Goal: Complete application form

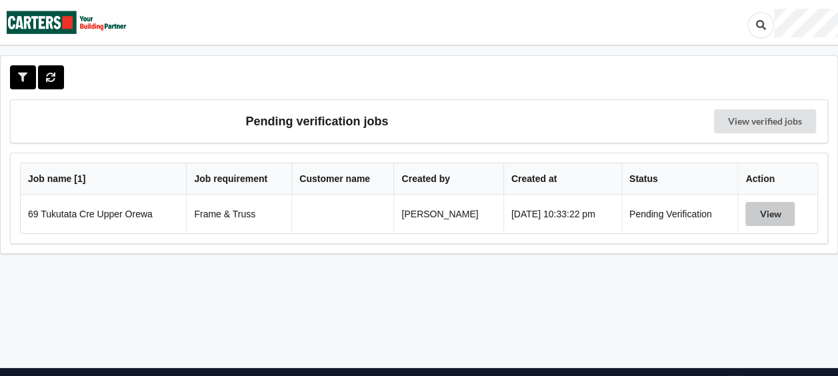
click at [773, 211] on button "View" at bounding box center [769, 214] width 49 height 24
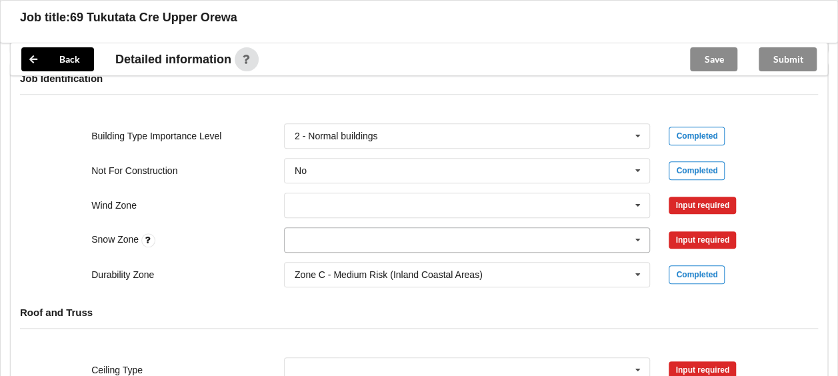
scroll to position [533, 0]
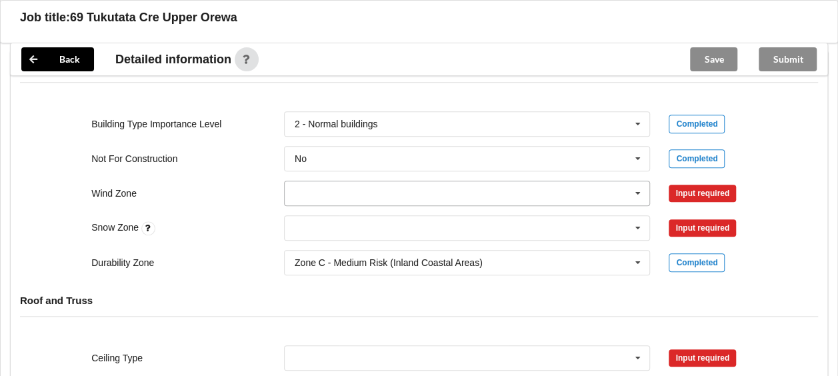
click at [337, 184] on input "text" at bounding box center [467, 193] width 365 height 24
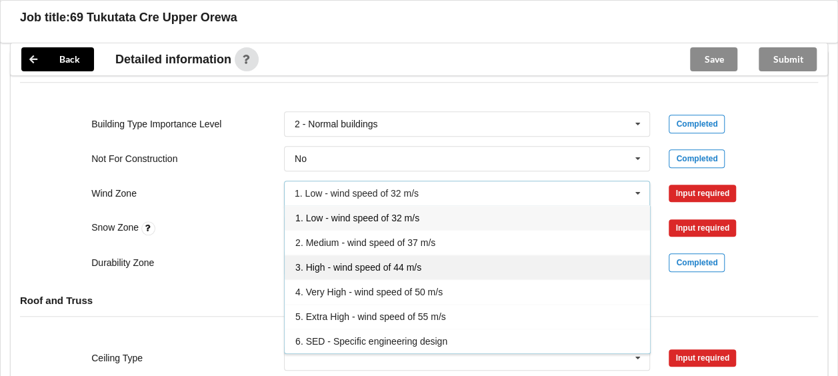
click at [338, 257] on div "3. High - wind speed of 44 m/s" at bounding box center [467, 267] width 365 height 25
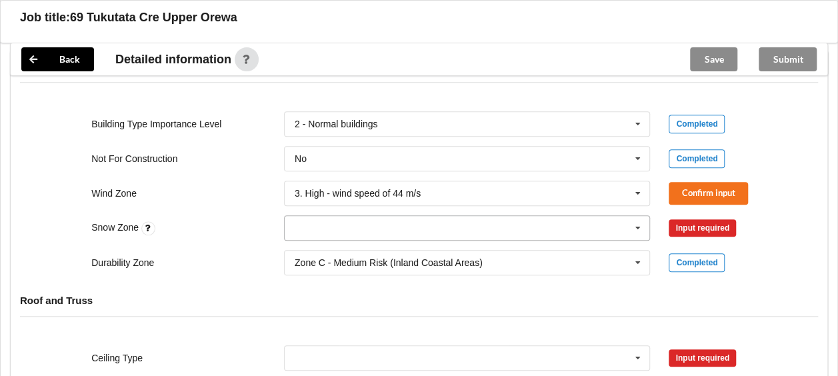
click at [338, 223] on input "text" at bounding box center [467, 228] width 365 height 24
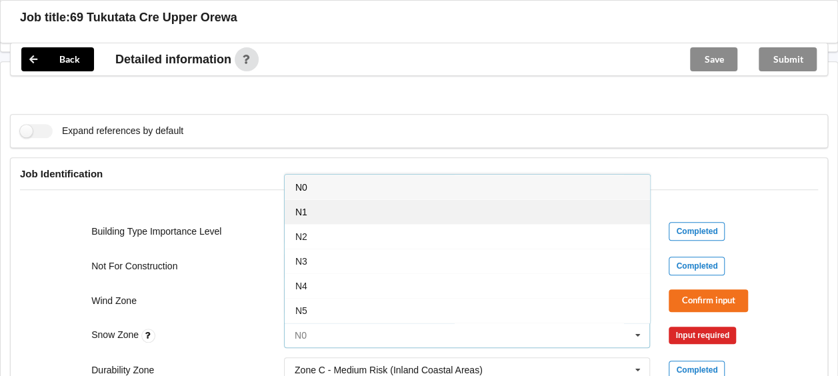
scroll to position [400, 0]
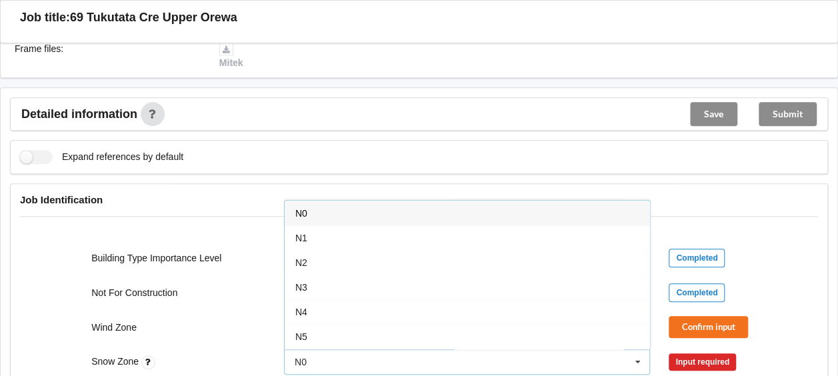
click at [316, 207] on div "N0" at bounding box center [467, 213] width 365 height 25
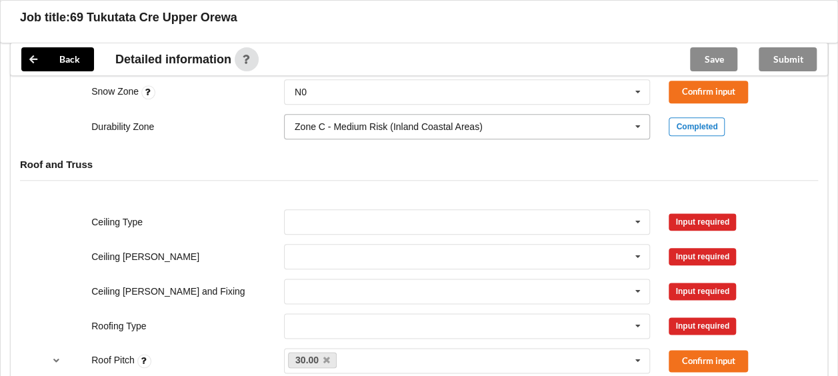
scroll to position [733, 0]
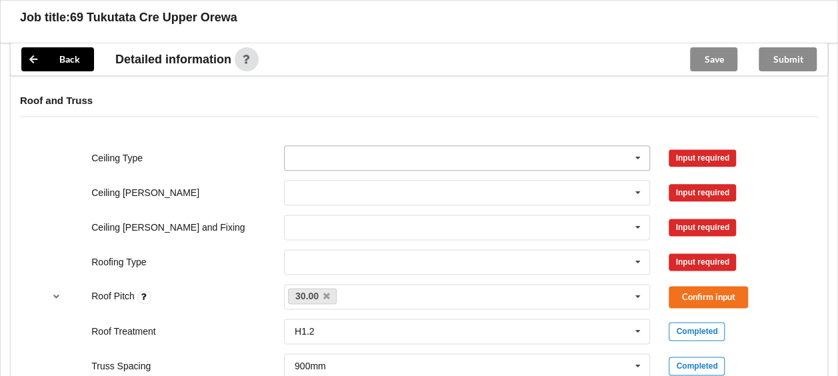
click at [508, 146] on input "text" at bounding box center [467, 158] width 365 height 24
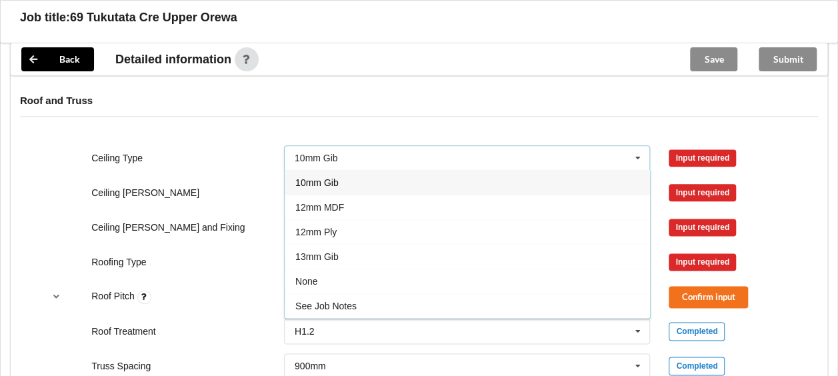
click at [348, 176] on div "10mm Gib" at bounding box center [467, 182] width 365 height 25
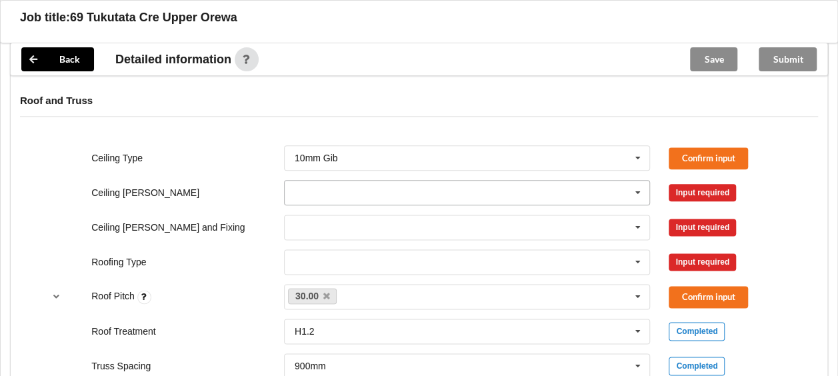
click at [321, 181] on input "text" at bounding box center [467, 193] width 365 height 24
click at [323, 217] on span "400mm" at bounding box center [310, 217] width 31 height 11
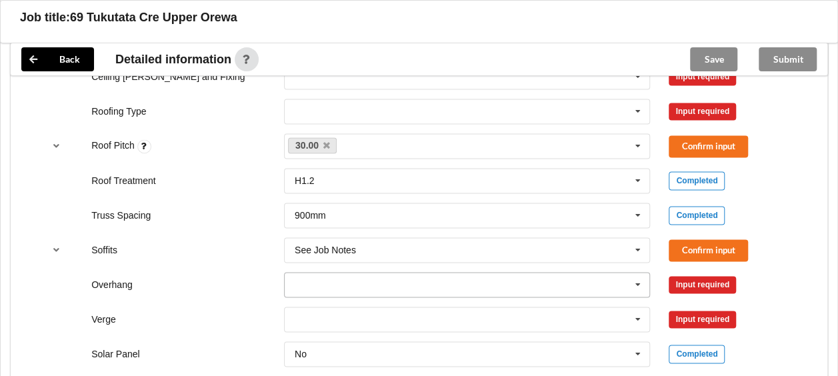
scroll to position [866, 0]
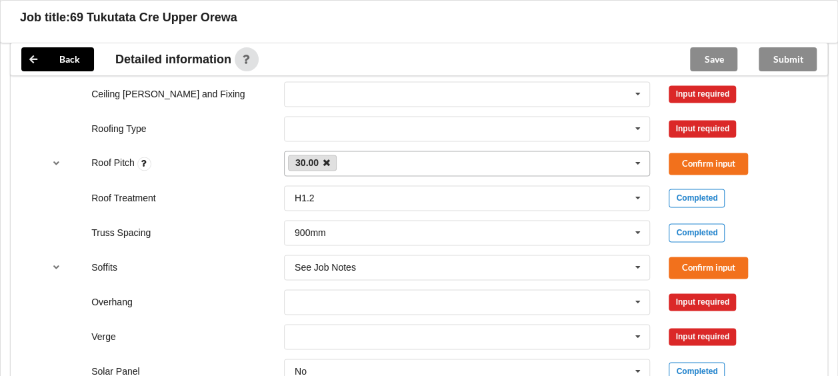
click at [323, 159] on icon at bounding box center [326, 163] width 7 height 9
click at [323, 157] on div "30.00 None" at bounding box center [467, 163] width 367 height 25
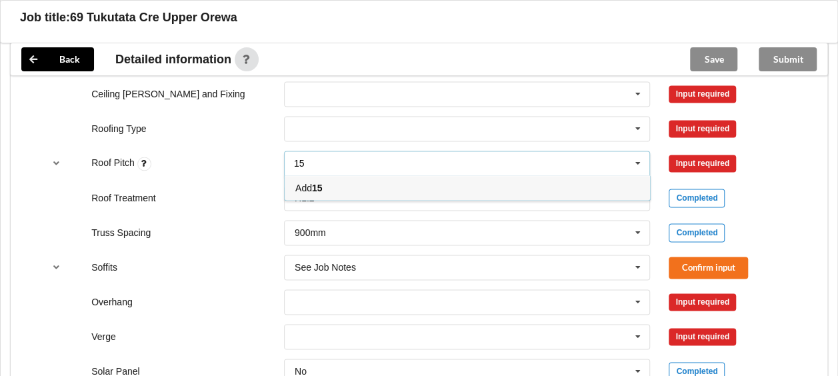
type input "15"
click at [11, 199] on div "Ceiling Type 10mm Gib 10mm Gib 12mm MDF 12mm Ply 13mm Gib None See Job Notes Co…" at bounding box center [419, 267] width 816 height 529
click at [359, 163] on div "15 30.00 None" at bounding box center [467, 163] width 367 height 25
type input "15"
click at [787, 191] on div "Completed" at bounding box center [731, 198] width 126 height 19
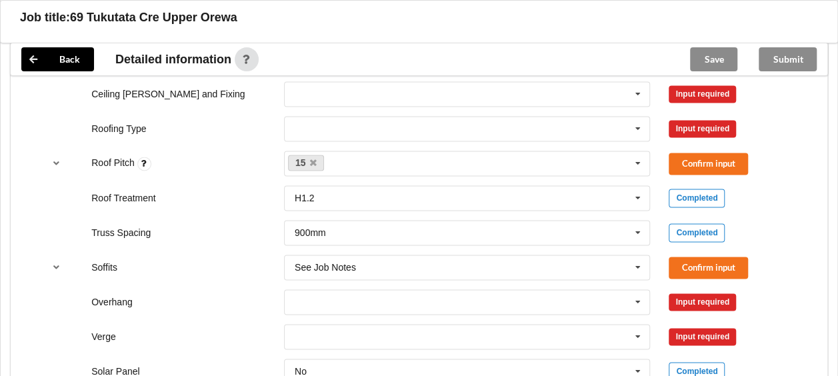
scroll to position [933, 0]
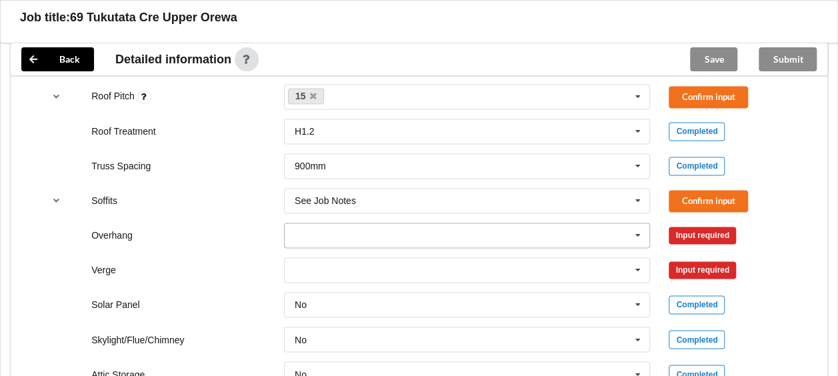
click at [359, 228] on input "text" at bounding box center [467, 235] width 365 height 24
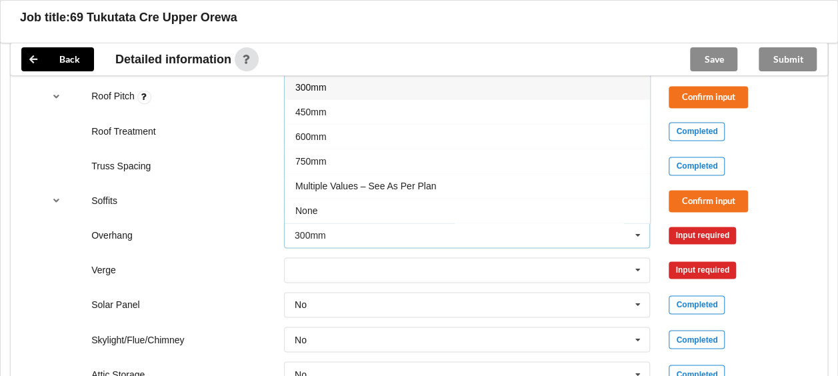
click at [800, 213] on div "Overhang 300mm 300mm 450mm 600mm 750mm Multiple Values – See As Per Plan None S…" at bounding box center [419, 235] width 770 height 44
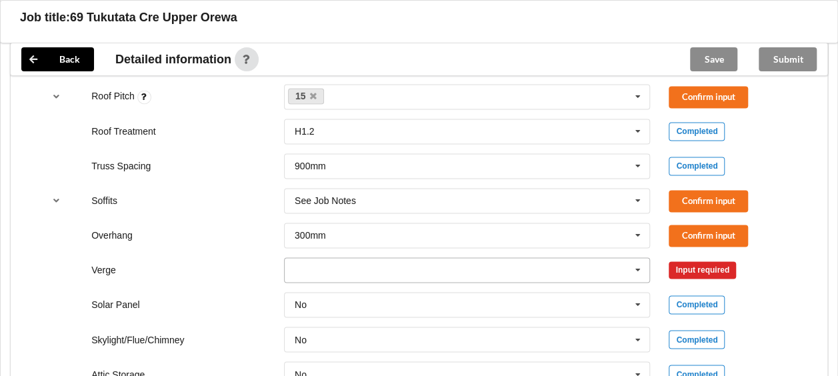
click at [383, 265] on input "text" at bounding box center [467, 270] width 365 height 24
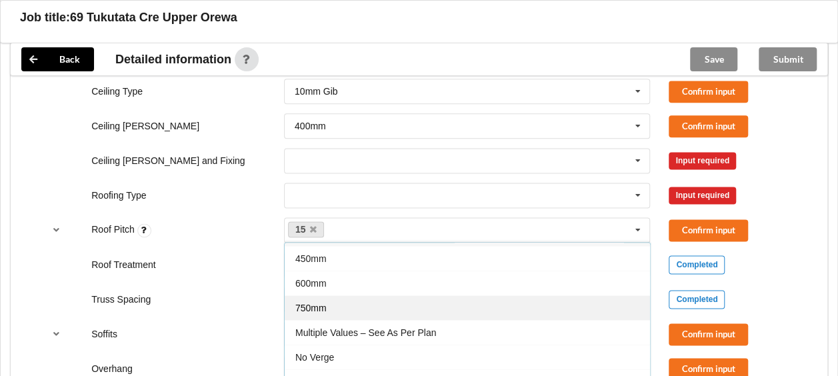
scroll to position [866, 0]
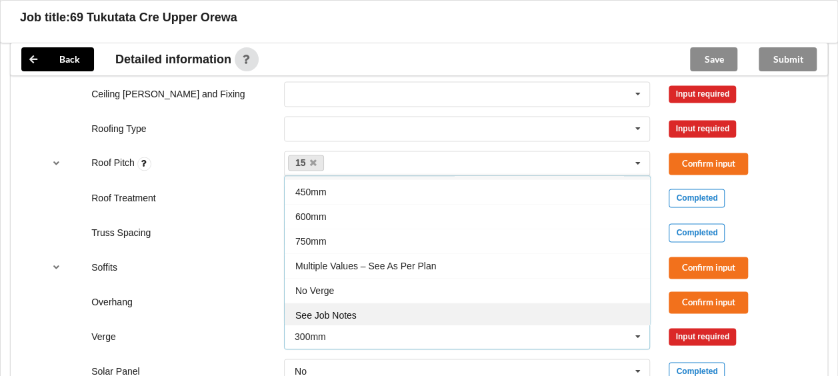
click at [337, 303] on div "See Job Notes" at bounding box center [467, 315] width 365 height 25
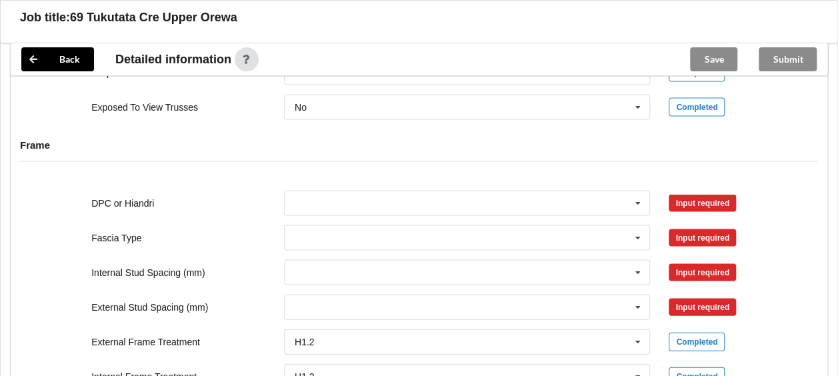
scroll to position [1308, 0]
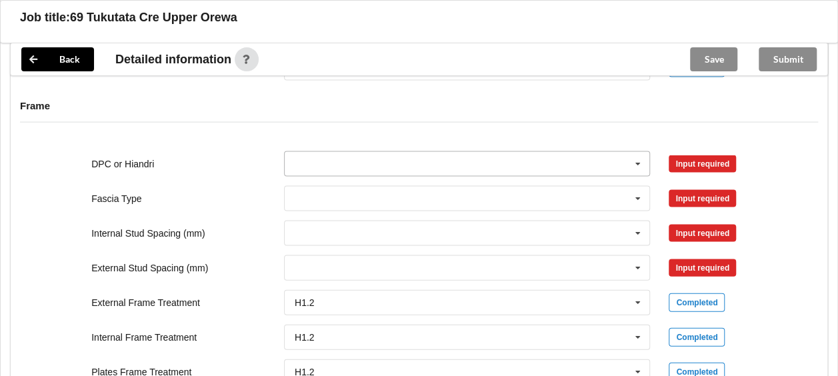
click at [464, 155] on input "text" at bounding box center [467, 164] width 365 height 24
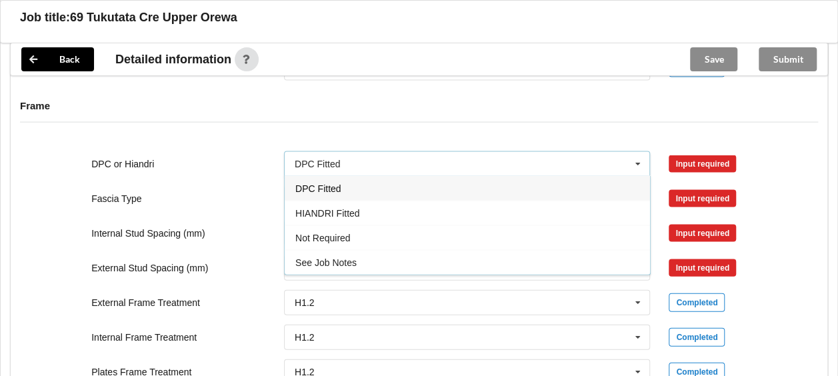
click at [336, 186] on span "DPC Fitted" at bounding box center [317, 188] width 45 height 11
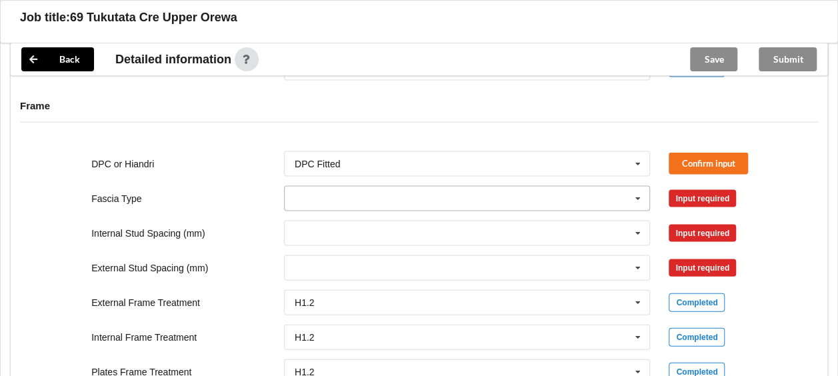
click at [312, 193] on input "text" at bounding box center [467, 199] width 365 height 24
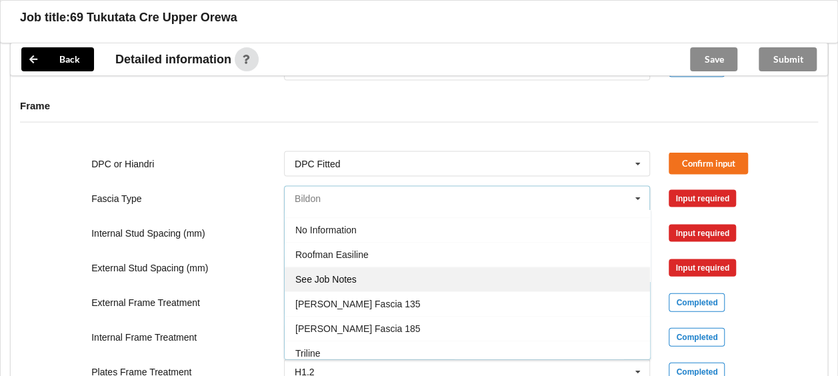
scroll to position [437, 0]
click at [354, 275] on span "See Job Notes" at bounding box center [325, 279] width 61 height 11
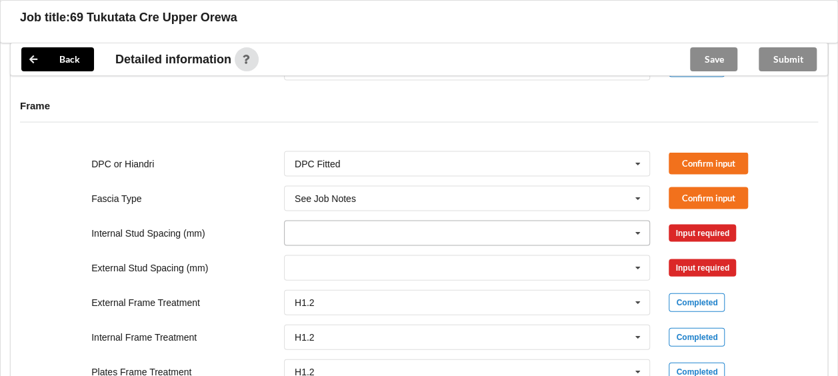
click at [346, 234] on input "text" at bounding box center [467, 233] width 365 height 24
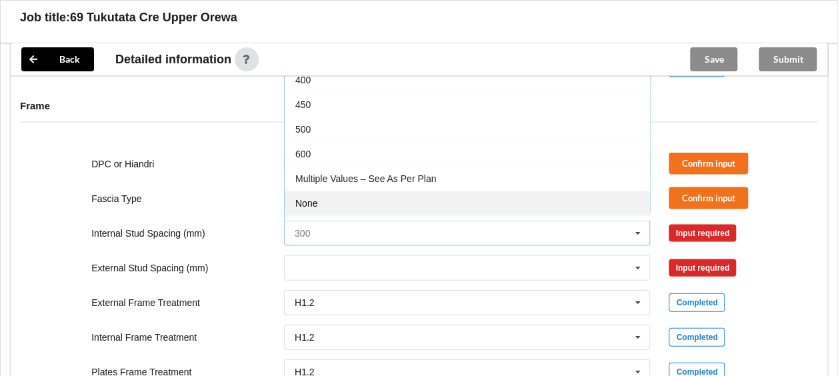
scroll to position [46, 0]
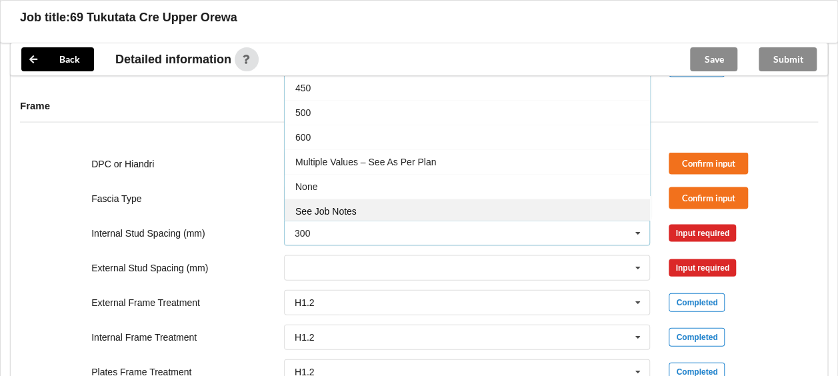
click at [343, 208] on span "See Job Notes" at bounding box center [325, 211] width 61 height 11
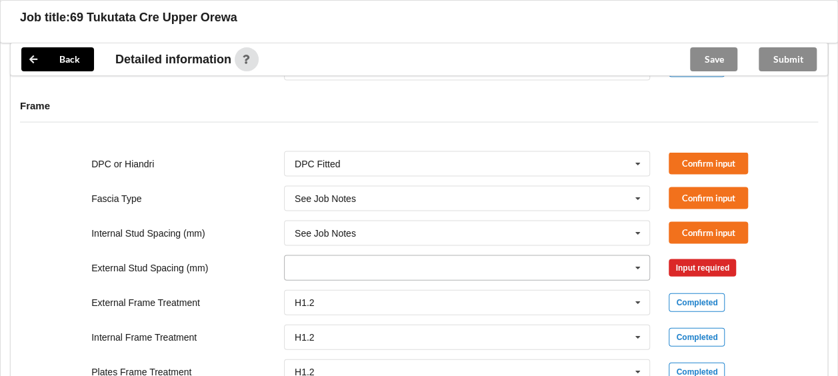
click at [343, 260] on input "text" at bounding box center [467, 268] width 365 height 24
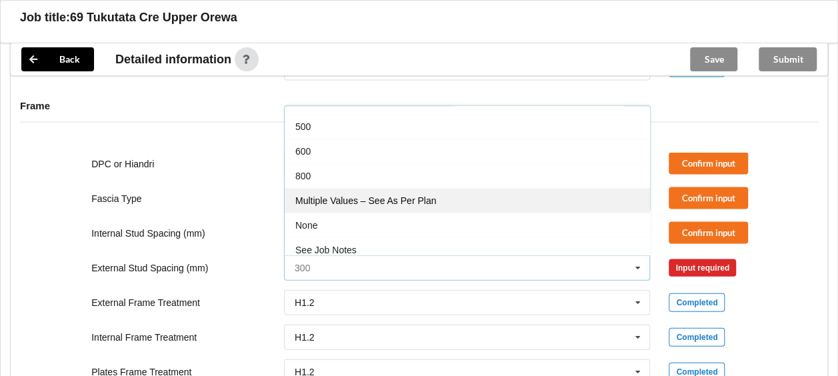
scroll to position [71, 0]
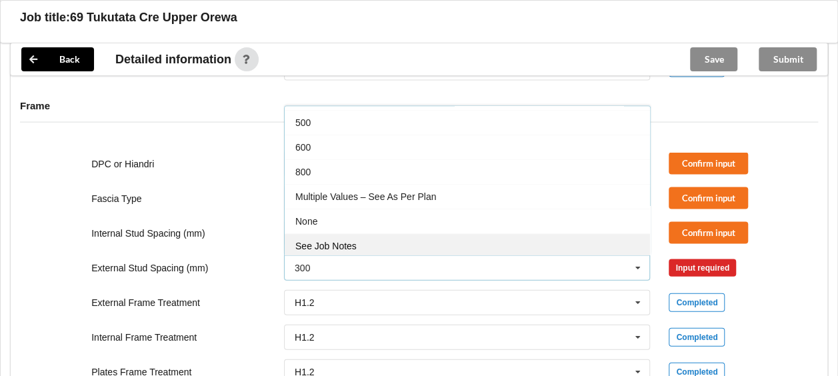
click at [358, 236] on div "See Job Notes" at bounding box center [467, 245] width 365 height 25
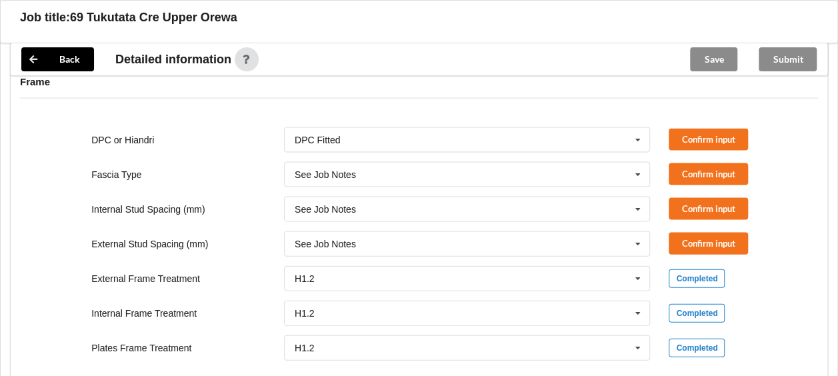
scroll to position [1322, 0]
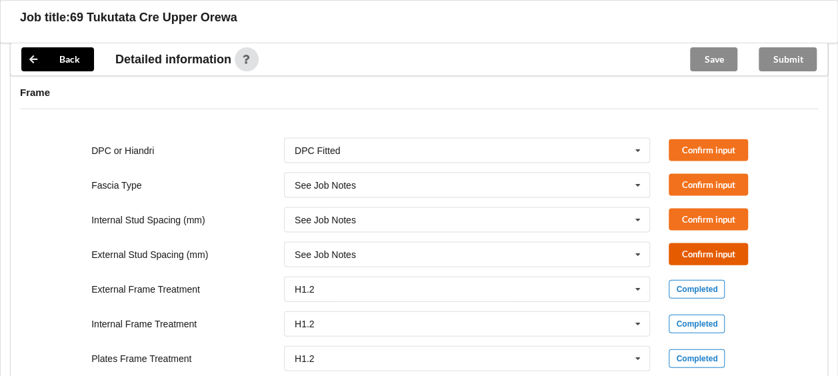
click at [698, 251] on button "Confirm input" at bounding box center [707, 254] width 79 height 22
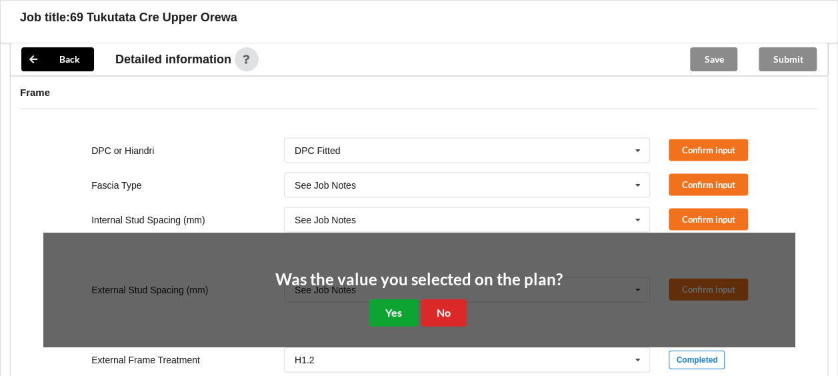
click at [388, 303] on button "Yes" at bounding box center [393, 312] width 49 height 27
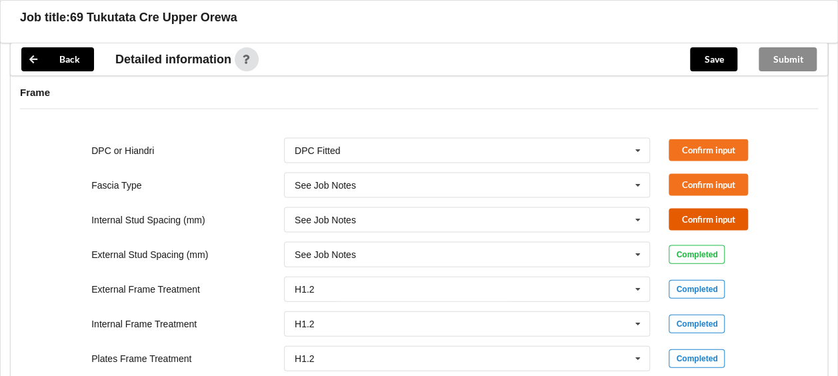
click at [728, 221] on button "Confirm input" at bounding box center [707, 220] width 79 height 22
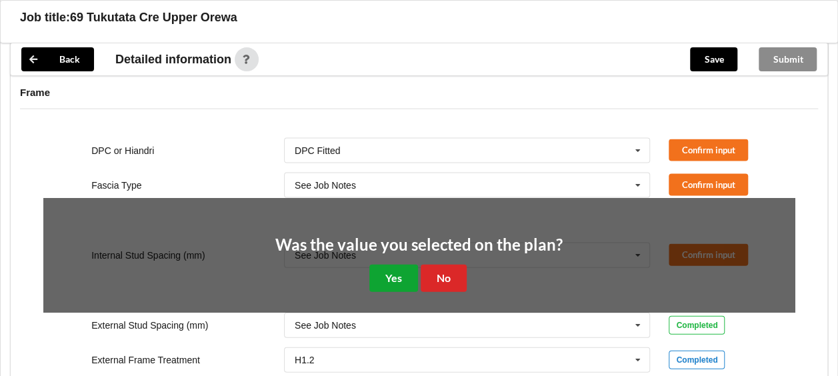
click at [391, 269] on button "Yes" at bounding box center [393, 278] width 49 height 27
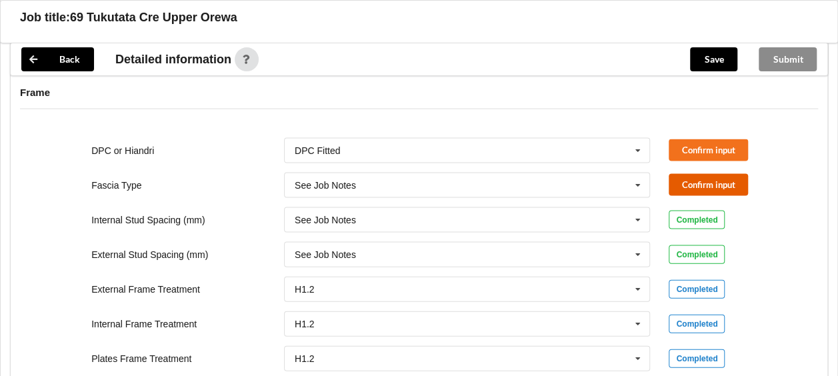
click at [708, 180] on button "Confirm input" at bounding box center [707, 185] width 79 height 22
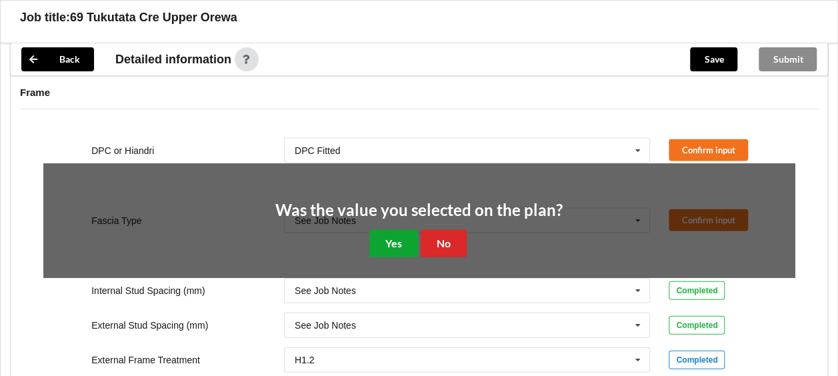
click at [370, 239] on button "Yes" at bounding box center [393, 243] width 49 height 27
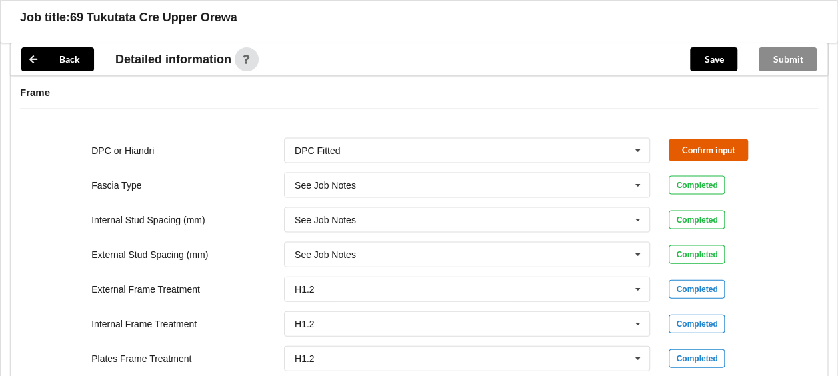
click at [720, 147] on button "Confirm input" at bounding box center [707, 150] width 79 height 22
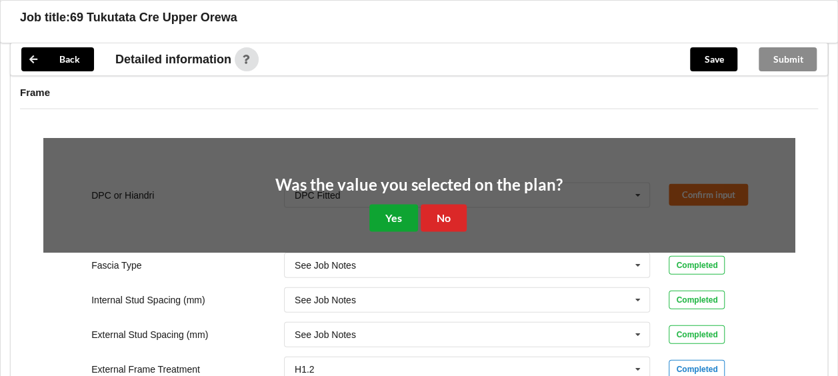
click at [391, 219] on button "Yes" at bounding box center [393, 218] width 49 height 27
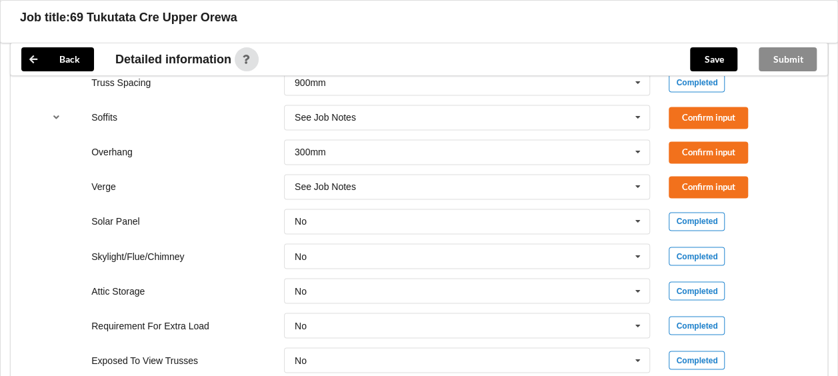
scroll to position [988, 0]
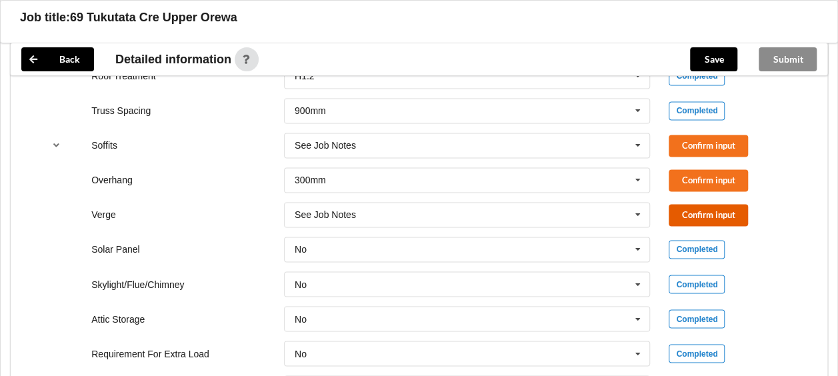
click at [710, 216] on button "Confirm input" at bounding box center [707, 215] width 79 height 22
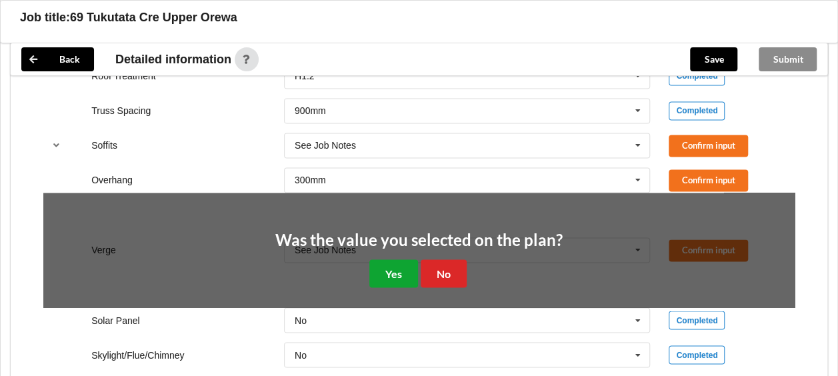
click at [385, 264] on button "Yes" at bounding box center [393, 272] width 49 height 27
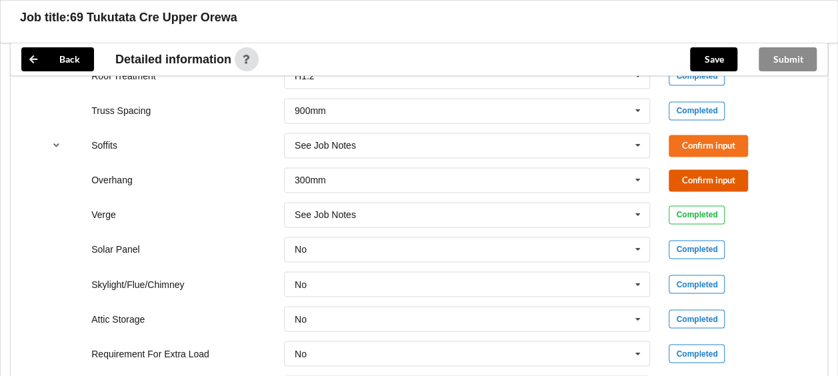
click at [704, 175] on button "Confirm input" at bounding box center [707, 180] width 79 height 22
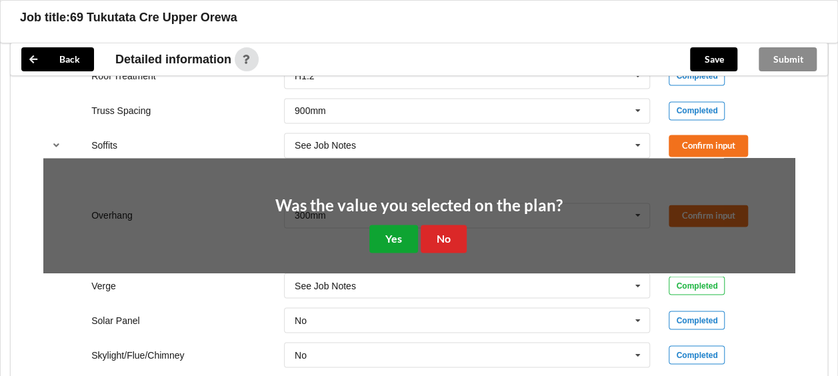
click at [399, 230] on button "Yes" at bounding box center [393, 238] width 49 height 27
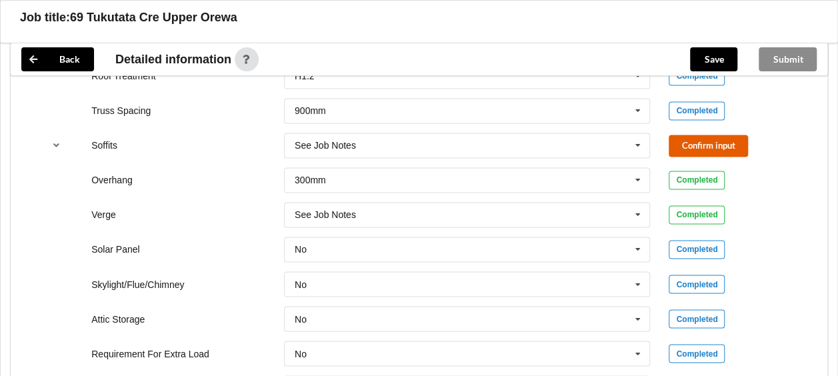
click at [708, 141] on button "Confirm input" at bounding box center [707, 146] width 79 height 22
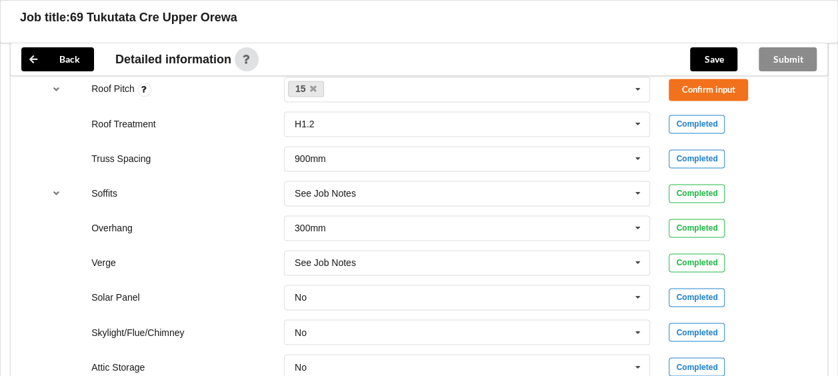
scroll to position [855, 0]
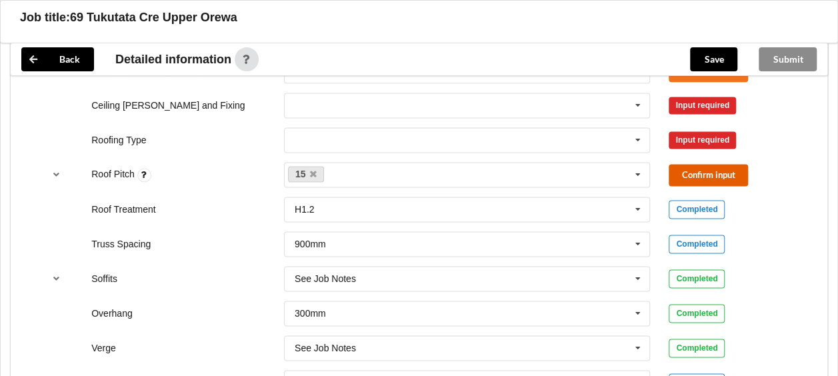
click at [708, 175] on button "Confirm input" at bounding box center [707, 175] width 79 height 22
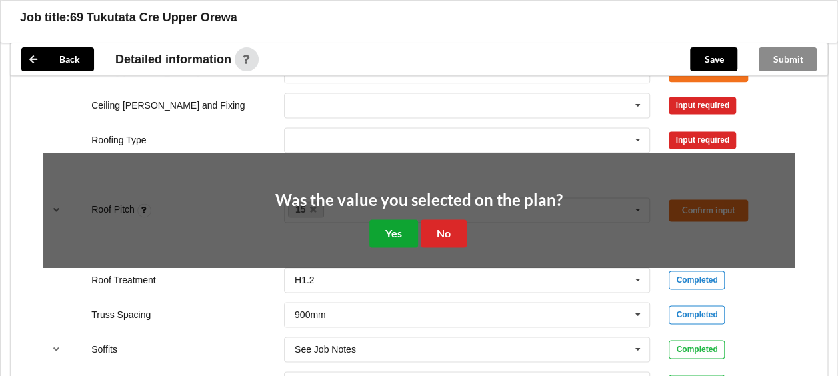
click at [393, 229] on button "Yes" at bounding box center [393, 232] width 49 height 27
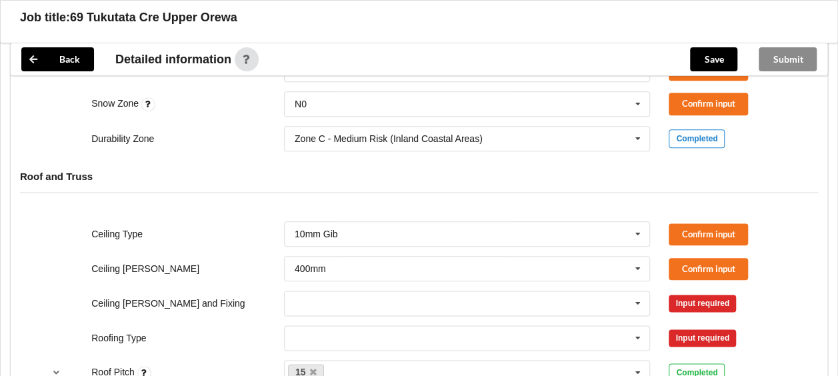
scroll to position [655, 0]
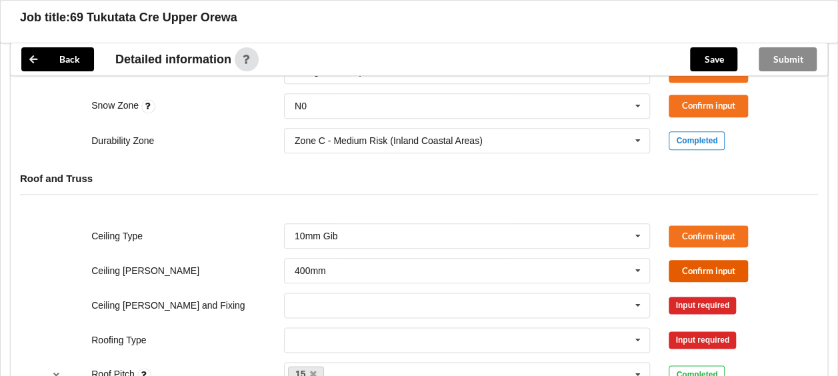
click at [714, 271] on button "Confirm input" at bounding box center [707, 271] width 79 height 22
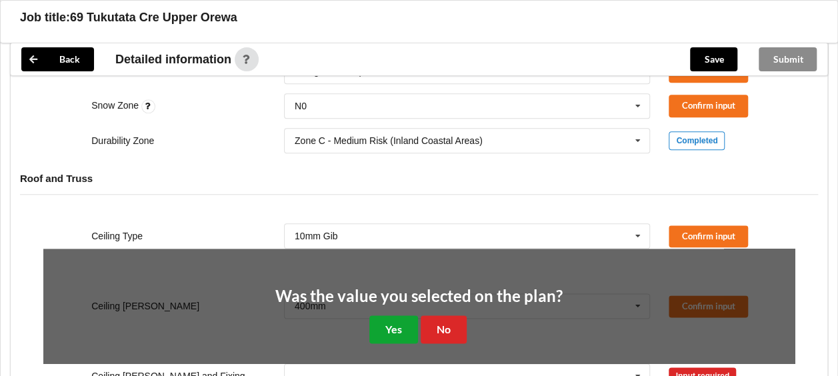
click at [388, 322] on button "Yes" at bounding box center [393, 328] width 49 height 27
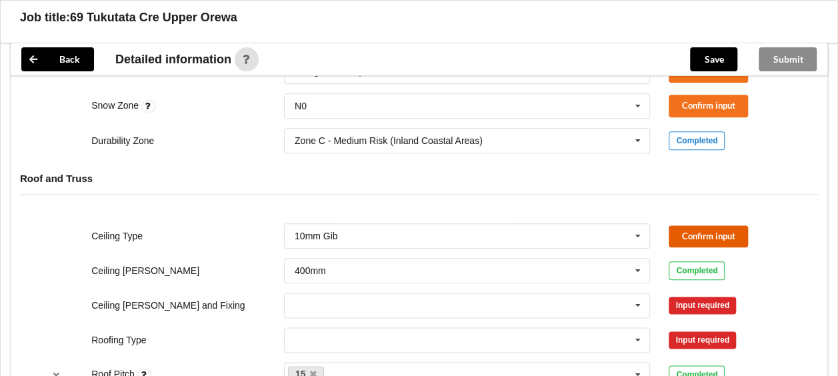
click at [726, 231] on button "Confirm input" at bounding box center [707, 236] width 79 height 22
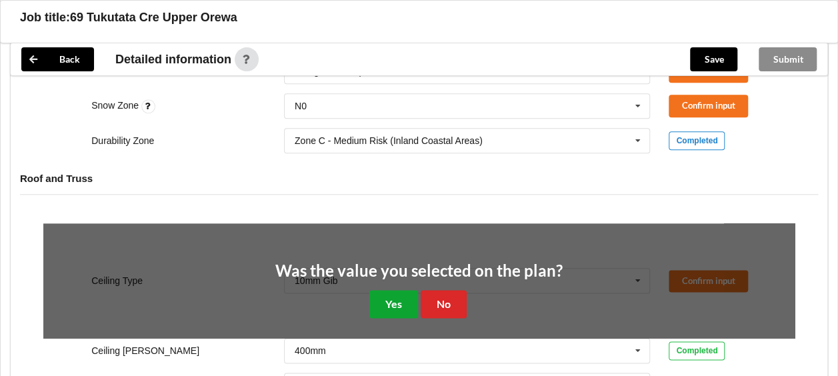
click at [400, 296] on button "Yes" at bounding box center [393, 303] width 49 height 27
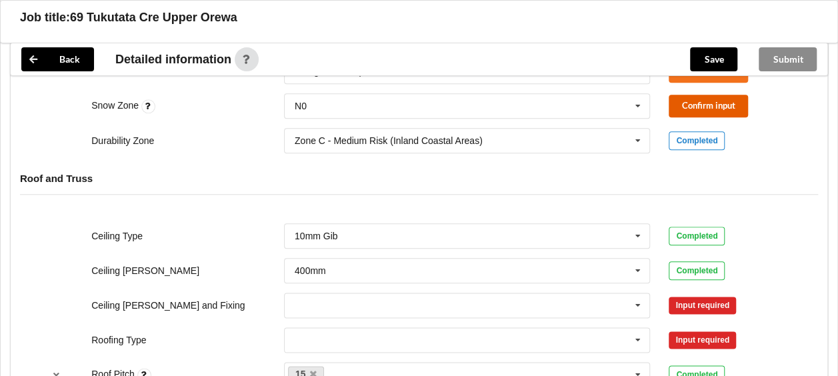
click at [708, 96] on button "Confirm input" at bounding box center [707, 106] width 79 height 22
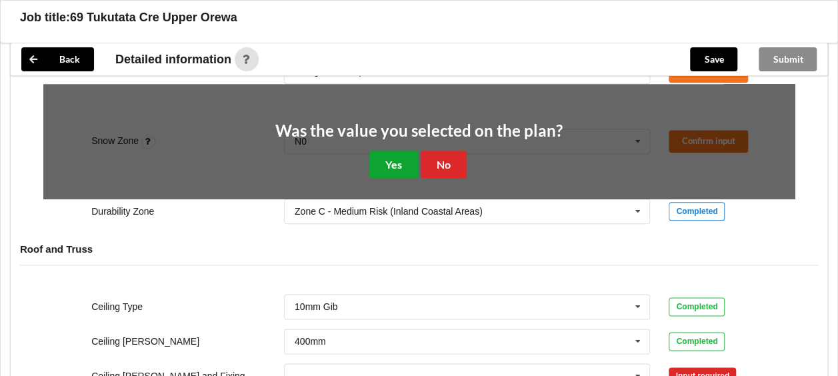
click at [409, 165] on button "Yes" at bounding box center [393, 164] width 49 height 27
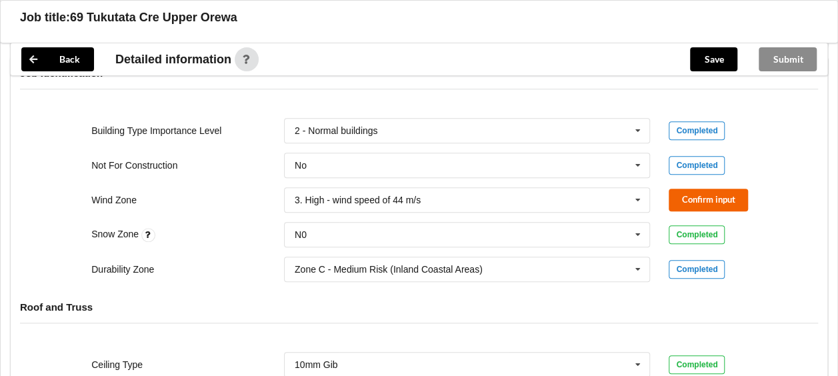
scroll to position [522, 0]
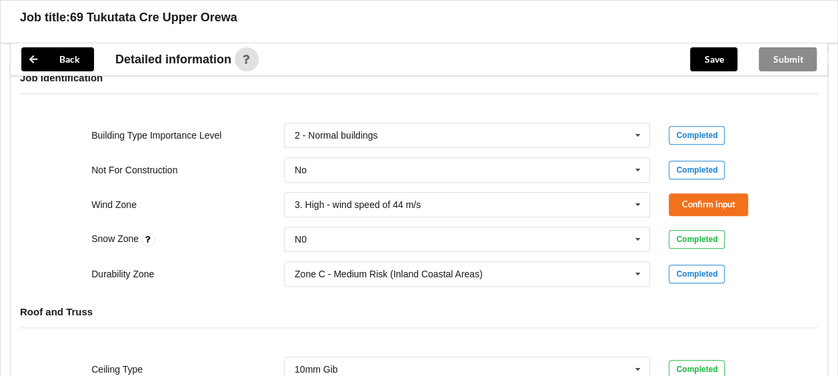
click at [717, 188] on div "Wind Zone 3. High - wind speed of 44 m/s 1. Low - wind speed of 32 m/s 2. Mediu…" at bounding box center [419, 205] width 770 height 44
click at [716, 200] on button "Confirm input" at bounding box center [707, 204] width 79 height 22
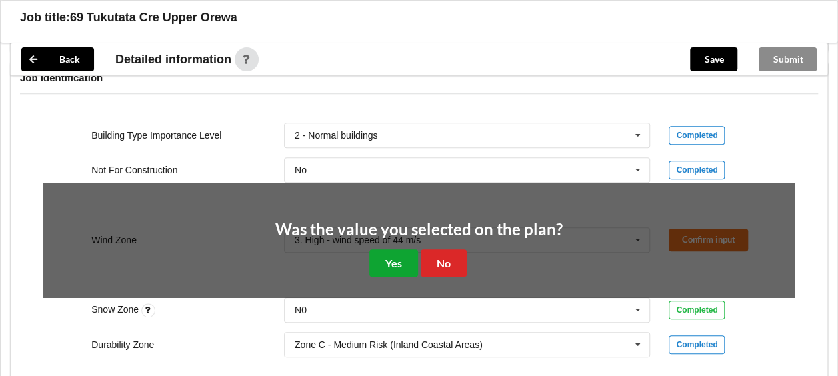
click at [396, 257] on button "Yes" at bounding box center [393, 262] width 49 height 27
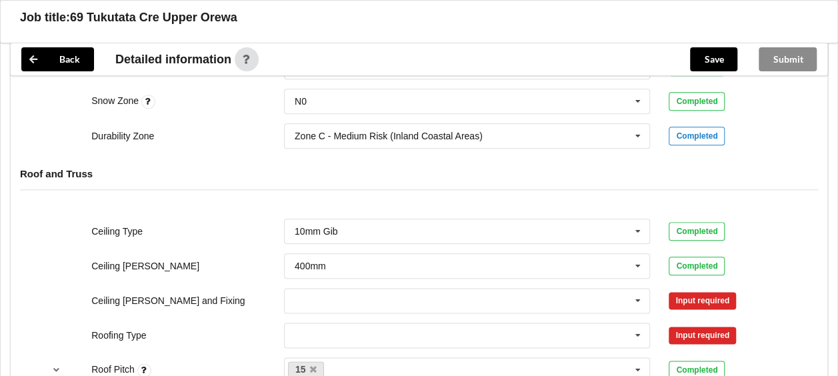
scroll to position [733, 0]
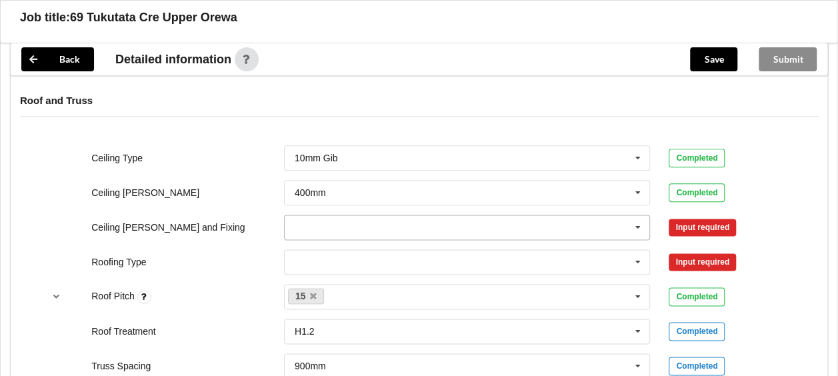
click at [494, 224] on input "text" at bounding box center [467, 227] width 365 height 24
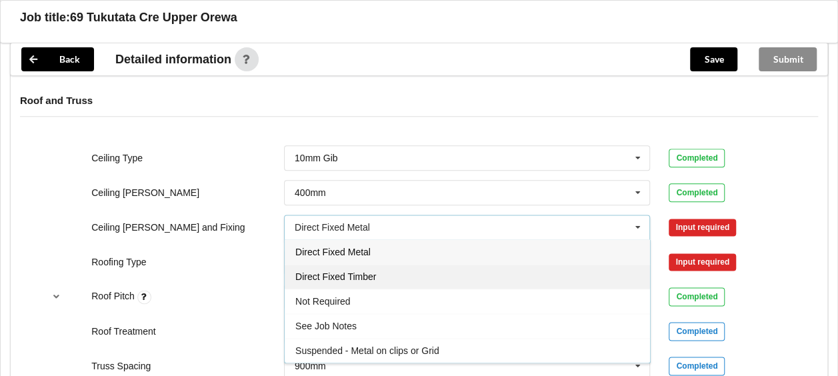
click at [360, 273] on span "Direct Fixed Timber" at bounding box center [335, 276] width 81 height 11
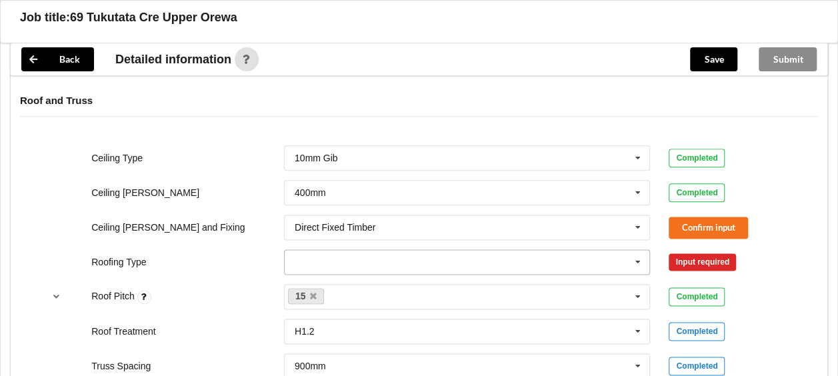
click at [369, 262] on input "text" at bounding box center [467, 262] width 365 height 24
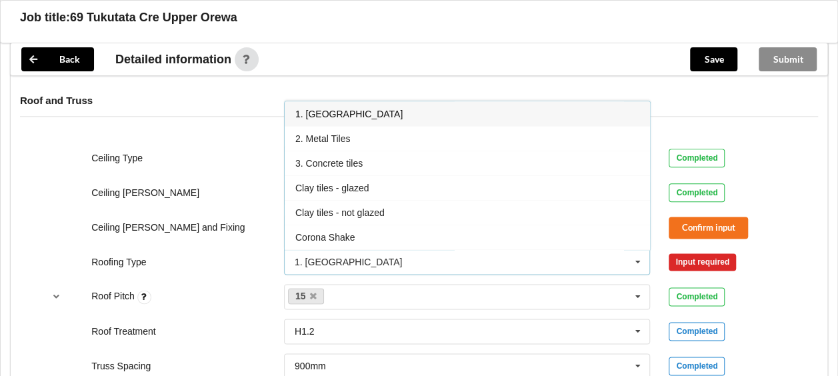
click at [365, 110] on div "1. [GEOGRAPHIC_DATA]" at bounding box center [467, 113] width 365 height 25
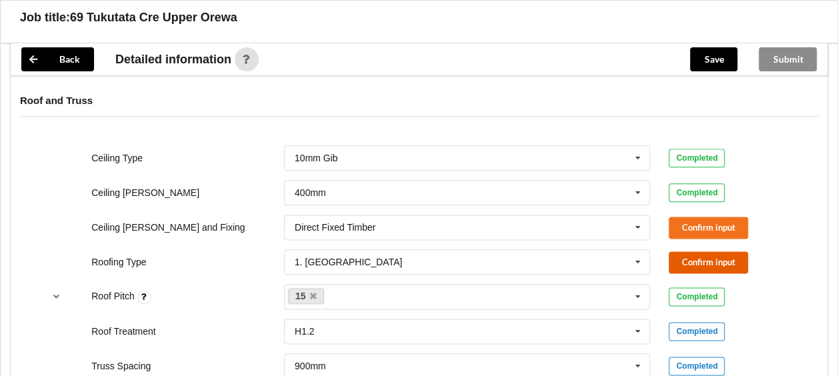
click at [720, 260] on button "Confirm input" at bounding box center [707, 262] width 79 height 22
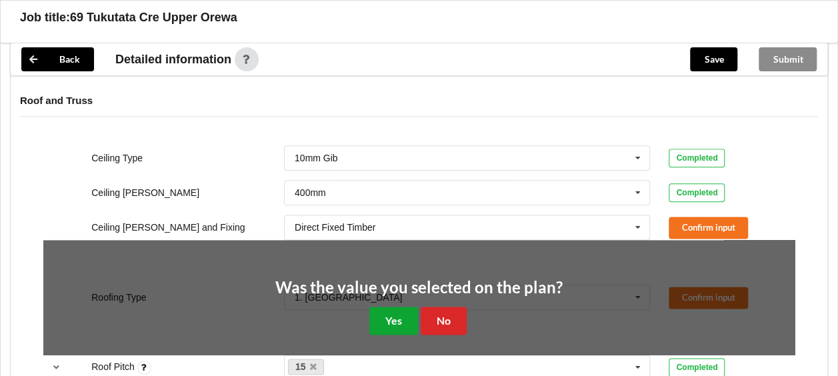
click at [375, 317] on button "Yes" at bounding box center [393, 320] width 49 height 27
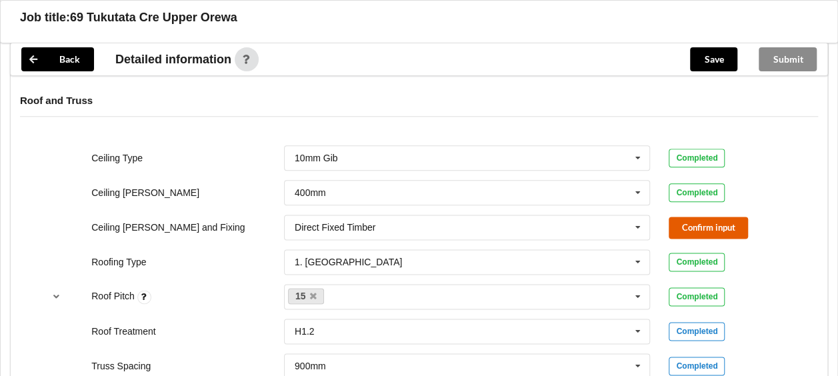
click at [726, 229] on button "Confirm input" at bounding box center [707, 228] width 79 height 22
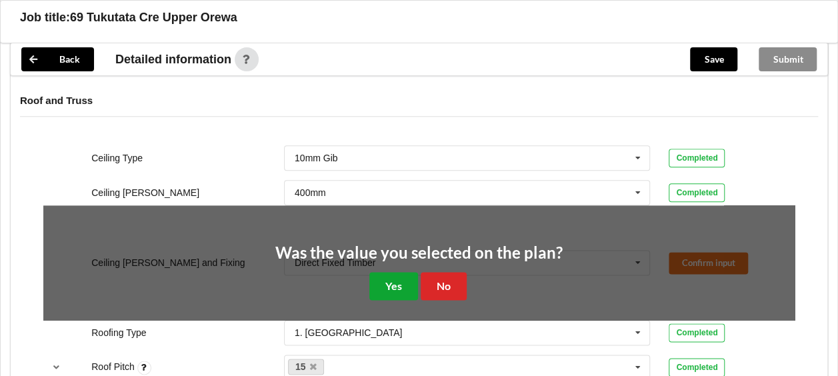
click at [407, 281] on button "Yes" at bounding box center [393, 285] width 49 height 27
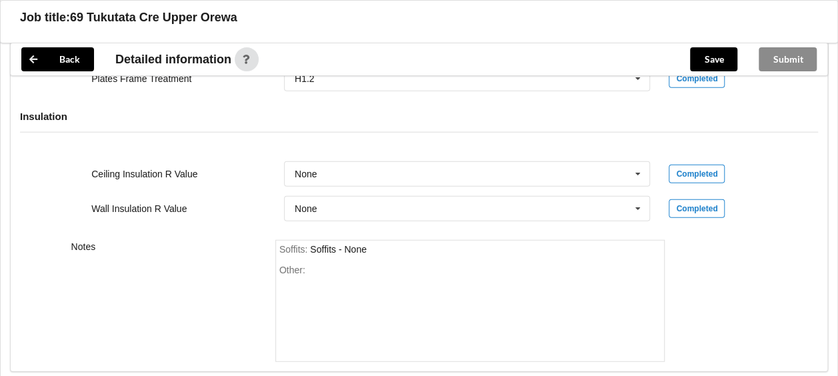
scroll to position [1679, 0]
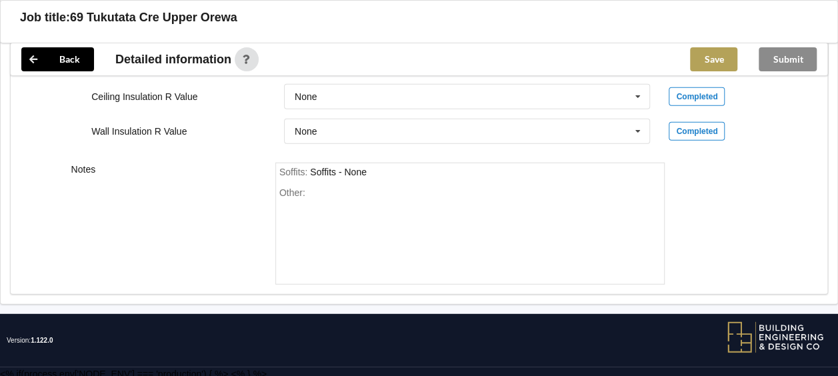
click at [722, 55] on button "Save" at bounding box center [713, 59] width 47 height 24
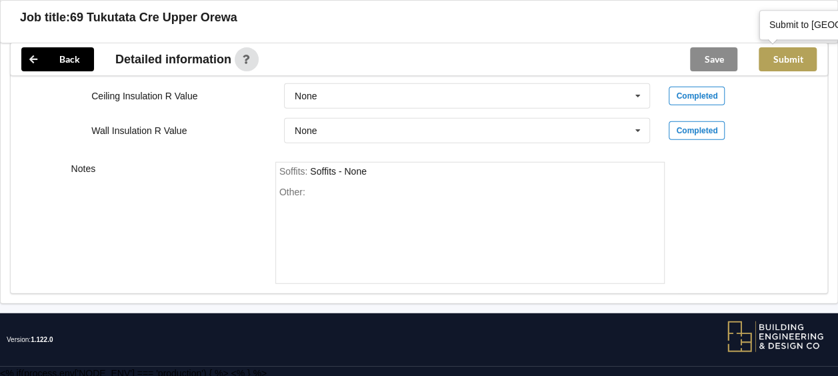
click at [786, 57] on button "Submit" at bounding box center [787, 59] width 58 height 24
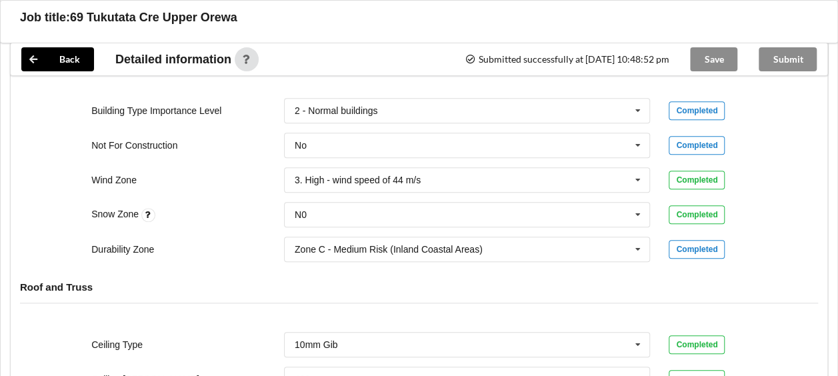
scroll to position [285, 0]
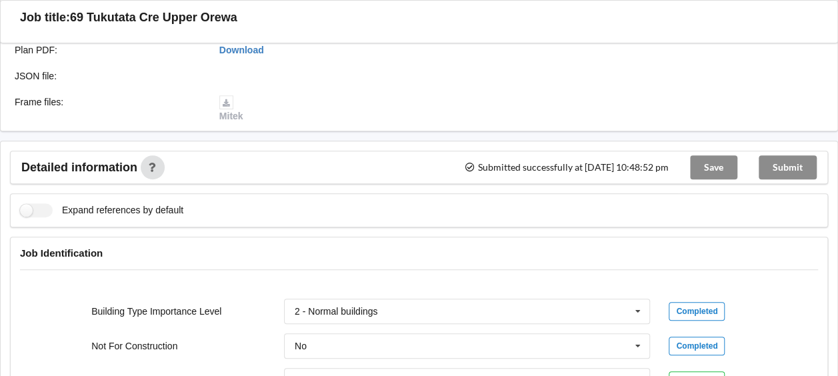
click at [796, 163] on div "Submit" at bounding box center [787, 167] width 79 height 32
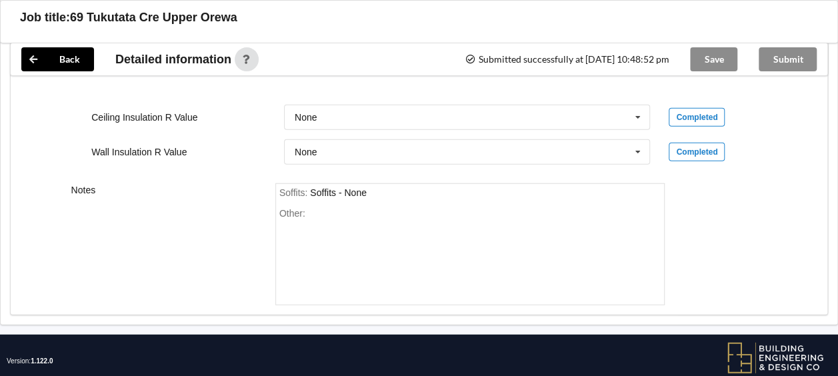
scroll to position [1618, 0]
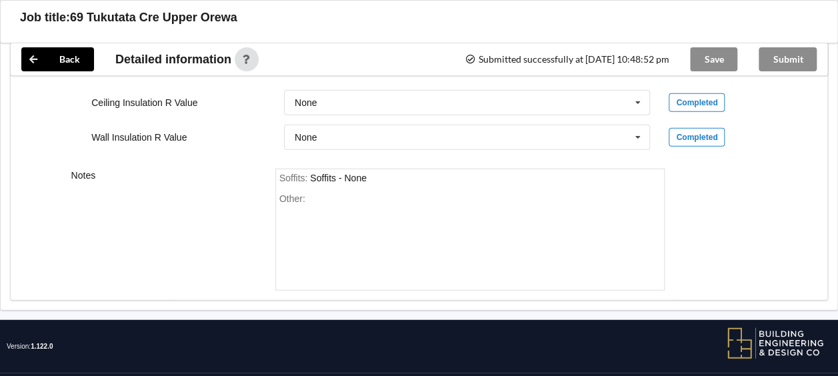
scroll to position [1618, 0]
